Goal: Find specific page/section: Find specific page/section

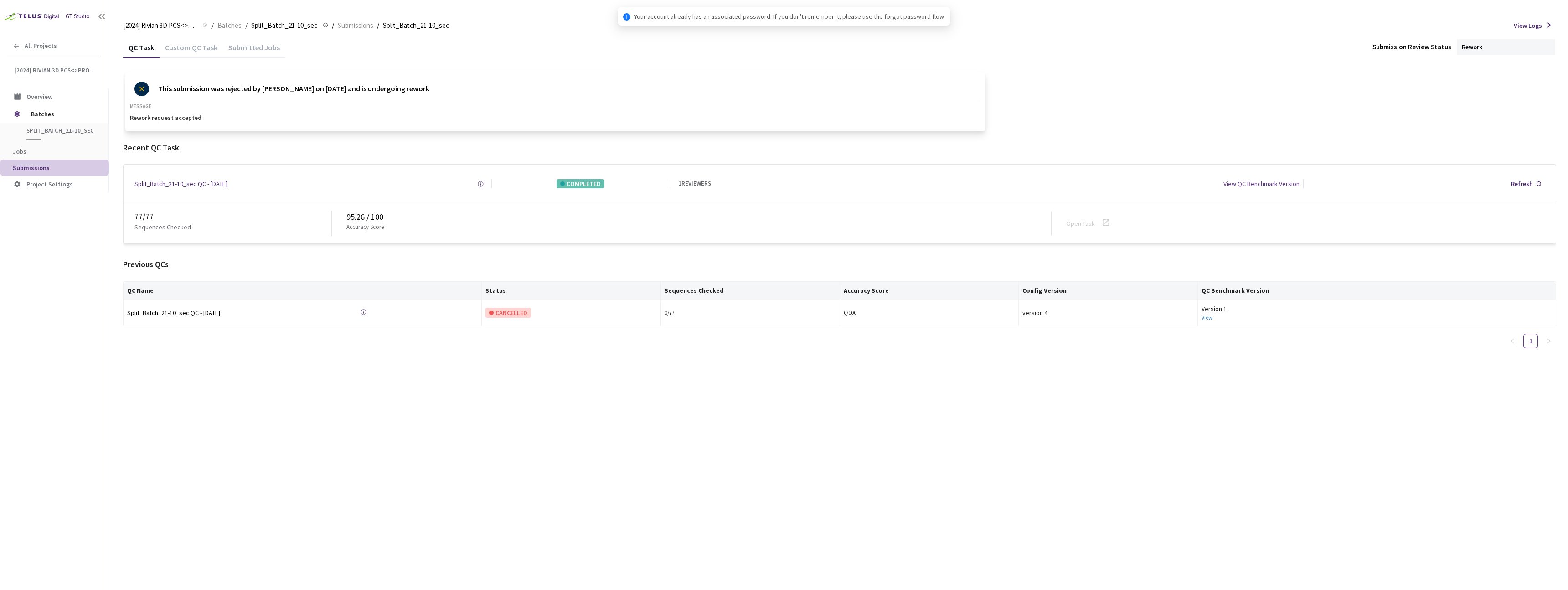
click at [226, 27] on span "Batches" at bounding box center [229, 26] width 24 height 11
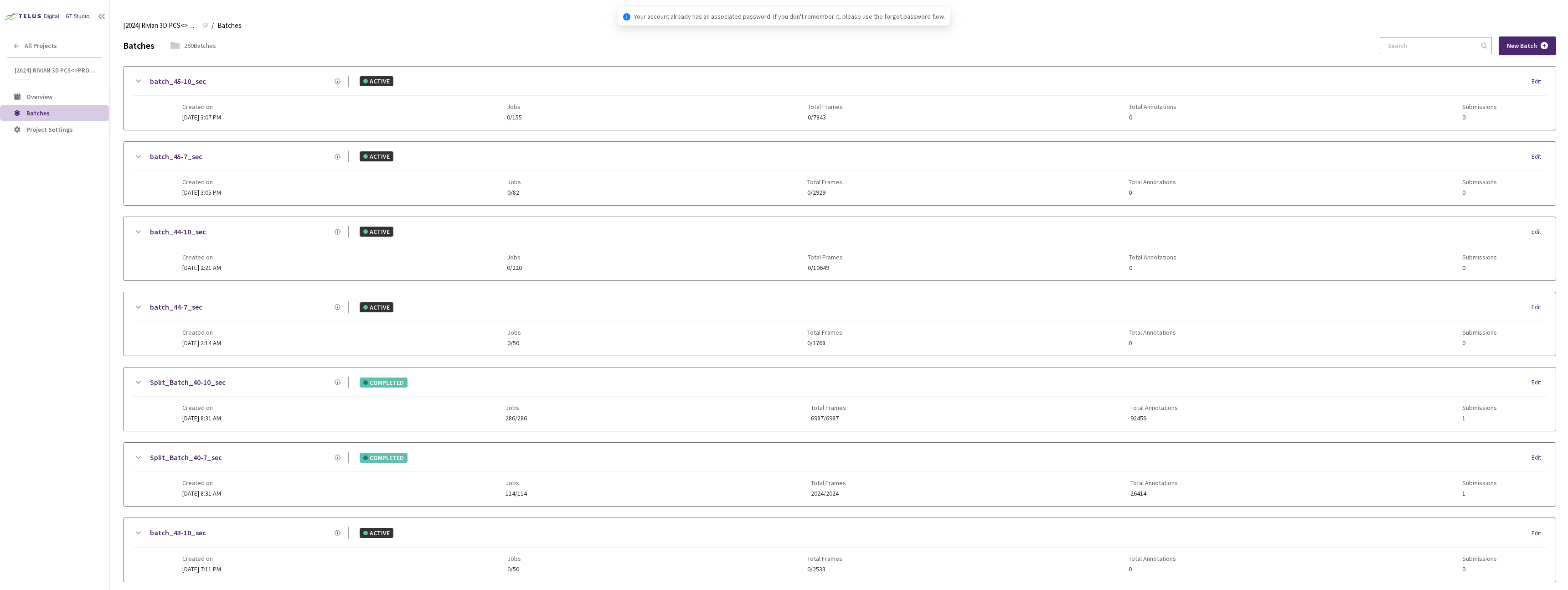
click at [1444, 44] on input at bounding box center [1431, 45] width 97 height 16
paste input "9-7"
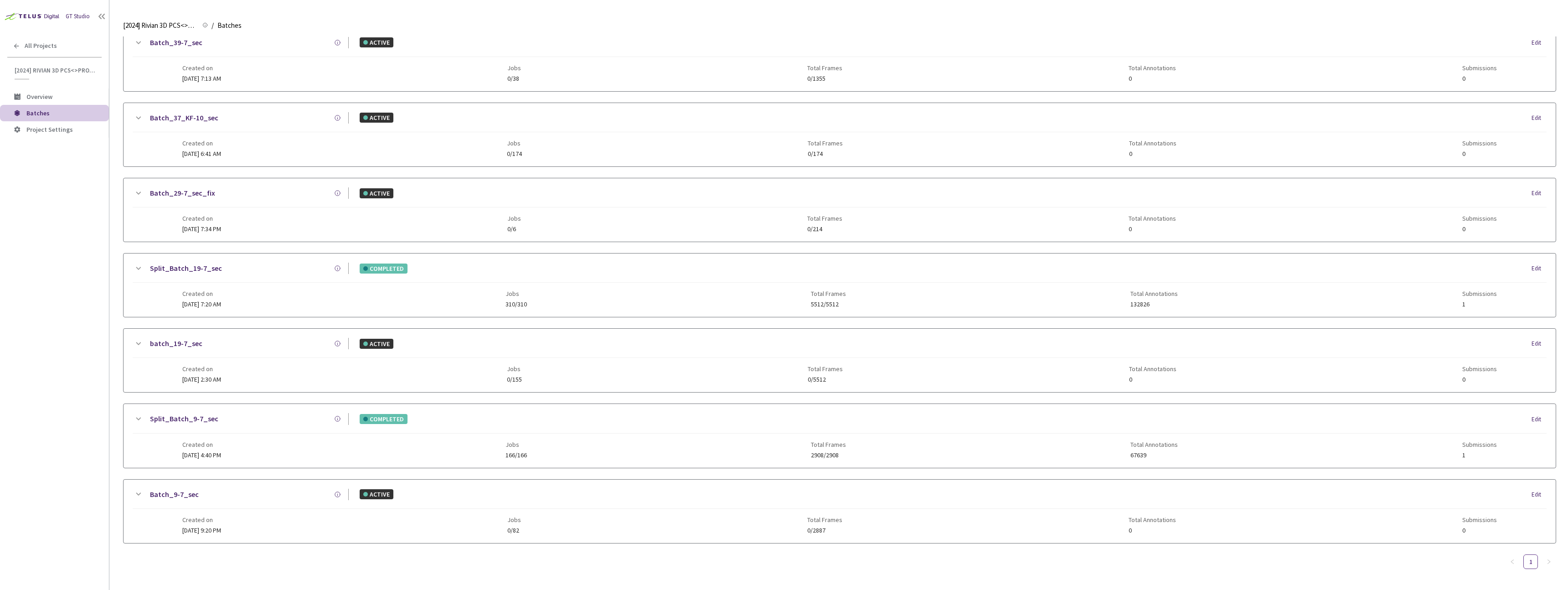
type input "9-7"
click at [273, 408] on div "Split_Batch_9-7_sec COMPLETED Edit Created on [DATE] 4:40 PM Jobs 166/166 Total…" at bounding box center [839, 435] width 1432 height 63
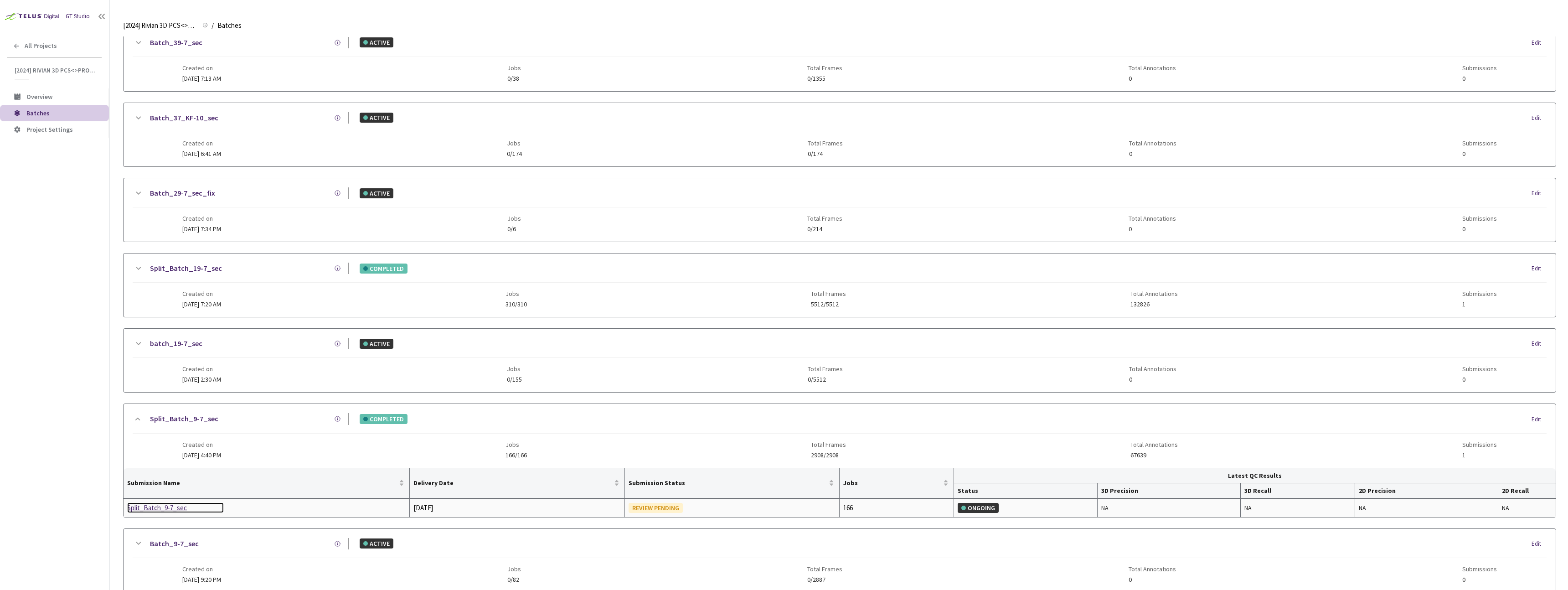
click at [162, 510] on div "Split_Batch_9-7_sec" at bounding box center [175, 508] width 97 height 11
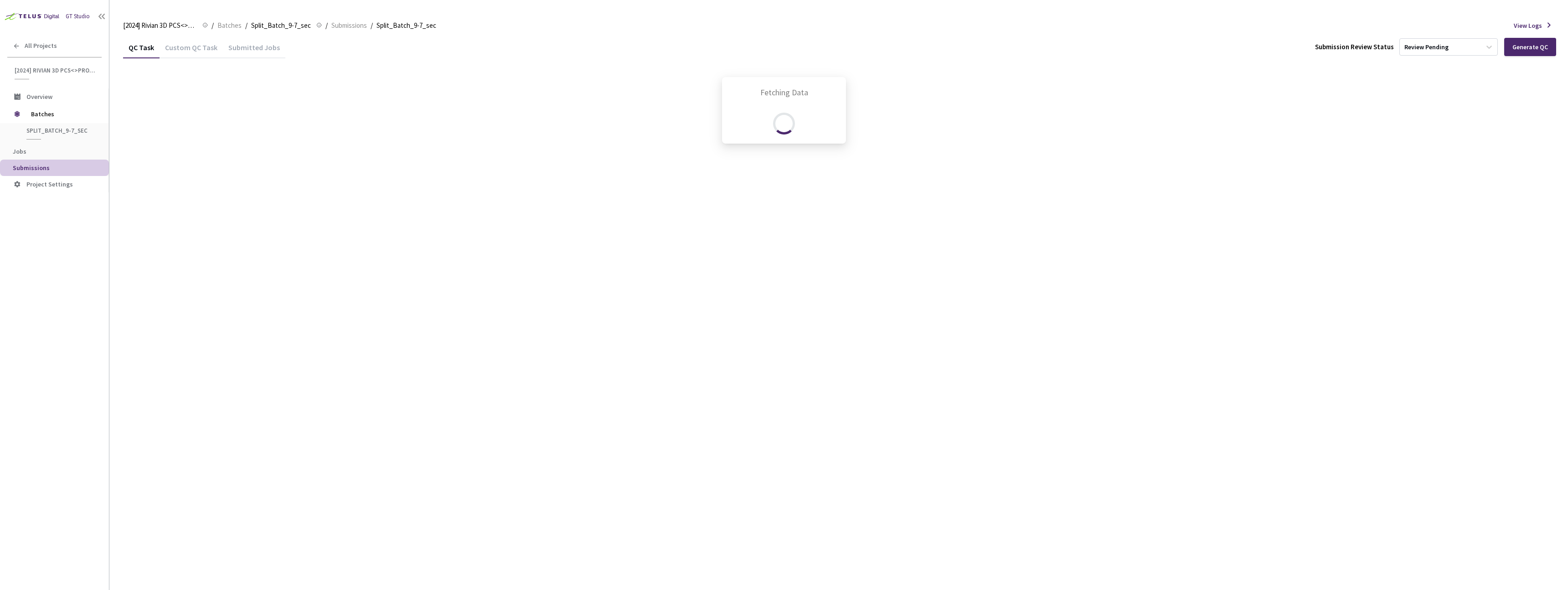
click at [181, 49] on div "Fetching Data" at bounding box center [784, 295] width 1568 height 590
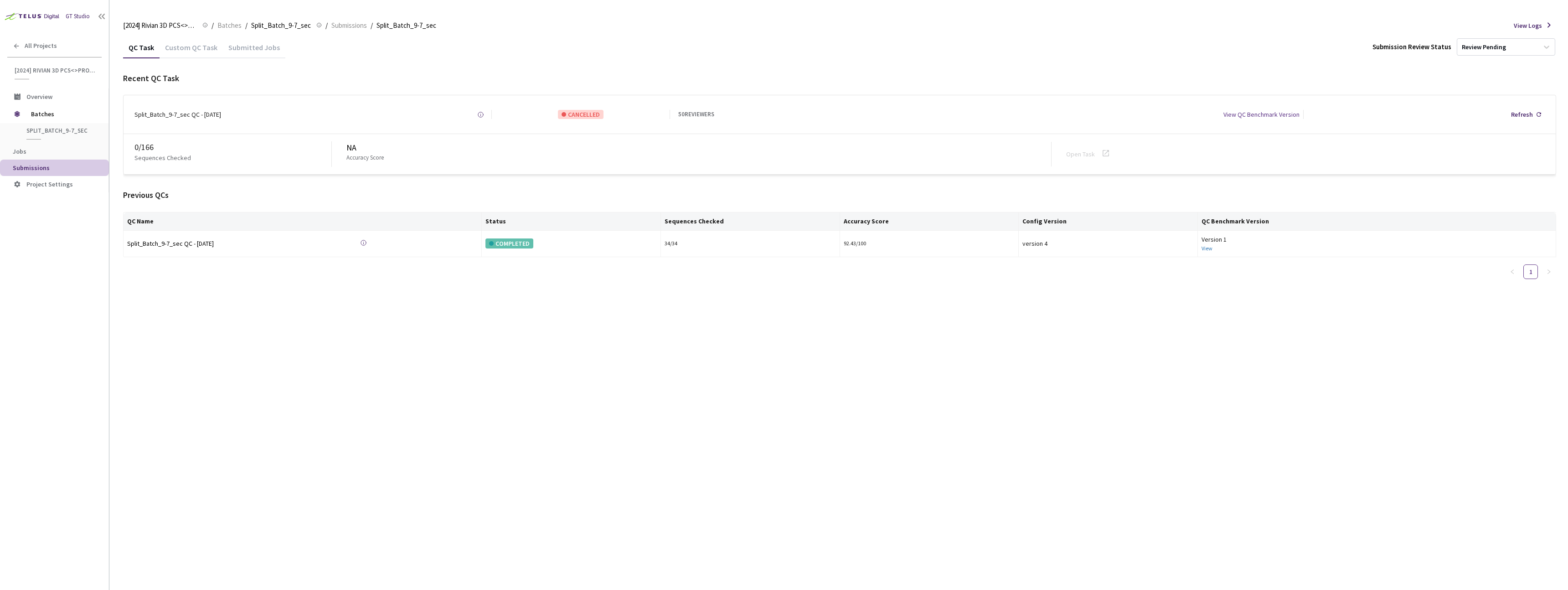
click at [186, 48] on div "Custom QC Task" at bounding box center [191, 50] width 63 height 15
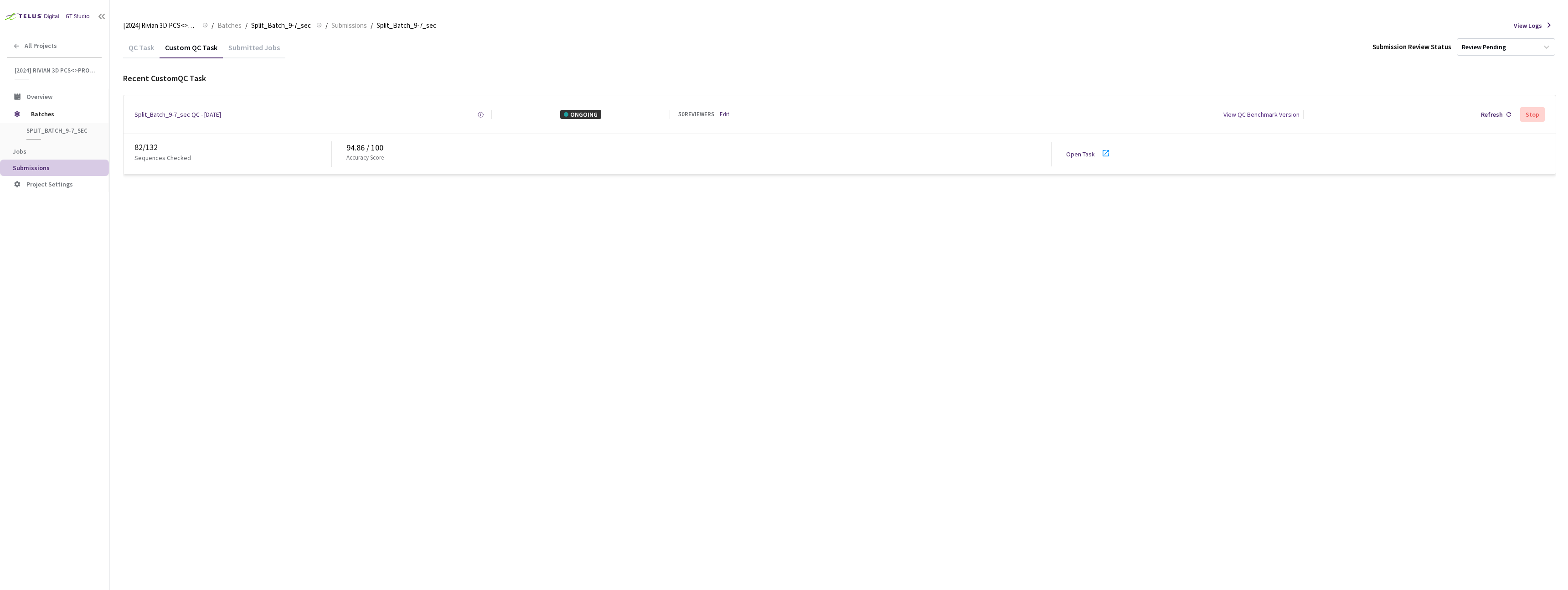
click at [1082, 155] on link "Open Task" at bounding box center [1080, 153] width 29 height 8
